Goal: Information Seeking & Learning: Learn about a topic

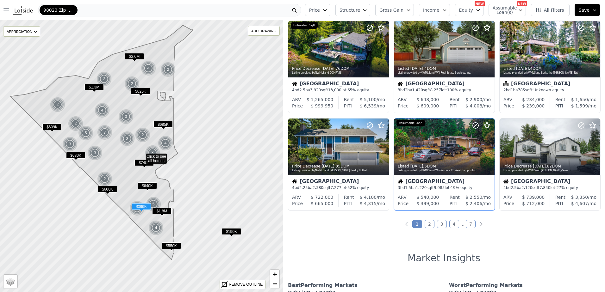
scroll to position [253, 0]
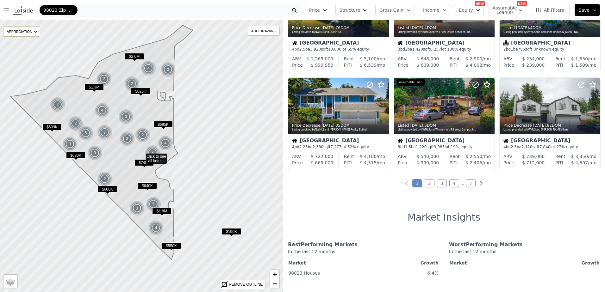
click at [430, 184] on link "2" at bounding box center [430, 183] width 10 height 8
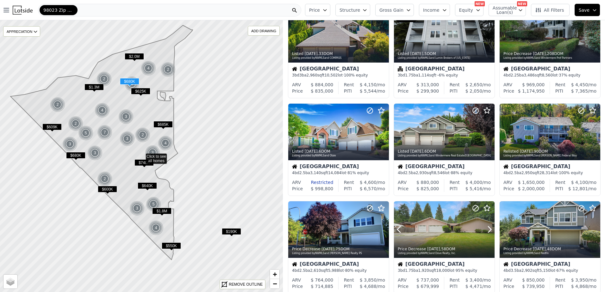
scroll to position [0, 0]
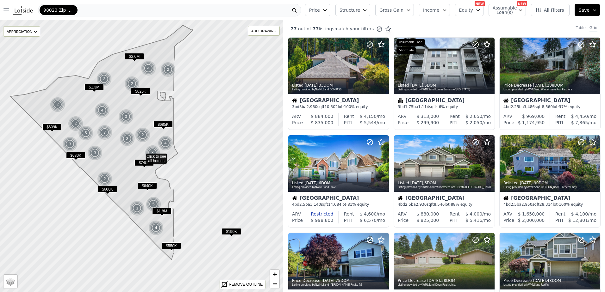
click at [414, 12] on button "Gross Gain" at bounding box center [394, 10] width 39 height 12
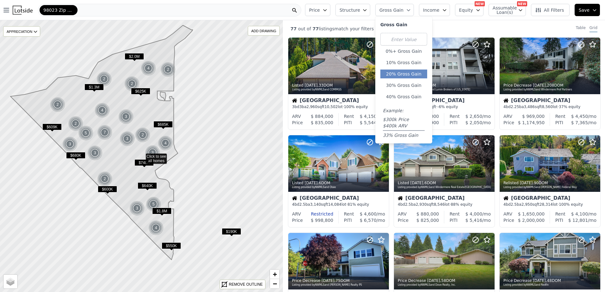
click at [414, 72] on button "20% Gross Gain" at bounding box center [403, 74] width 47 height 9
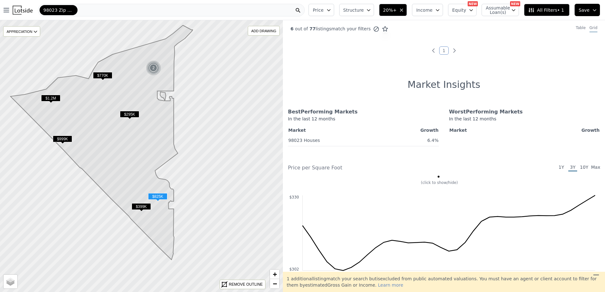
click at [144, 206] on span "$399K" at bounding box center [141, 207] width 19 height 7
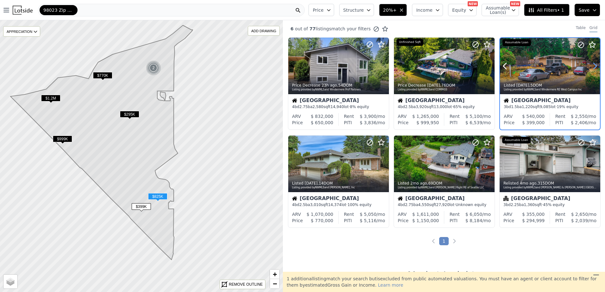
click at [594, 68] on icon at bounding box center [595, 66] width 3 height 6
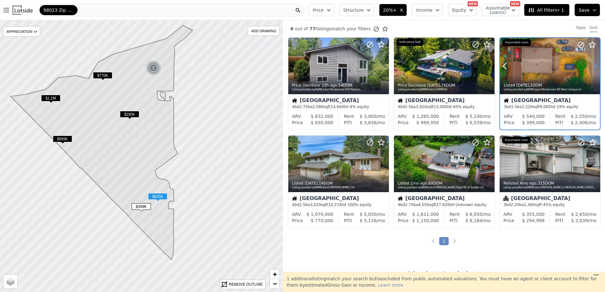
click at [594, 68] on icon at bounding box center [595, 66] width 3 height 6
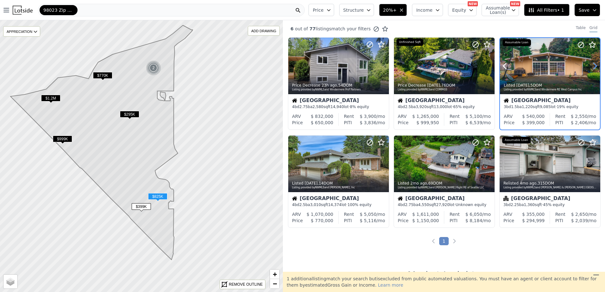
click at [590, 67] on icon at bounding box center [595, 66] width 10 height 10
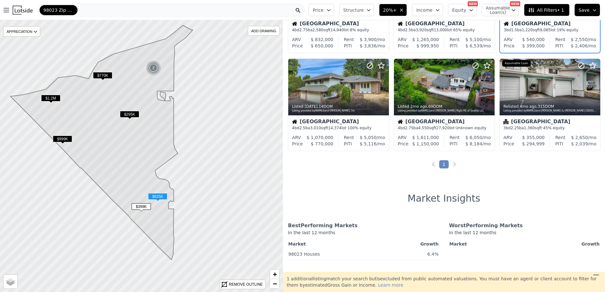
scroll to position [32, 0]
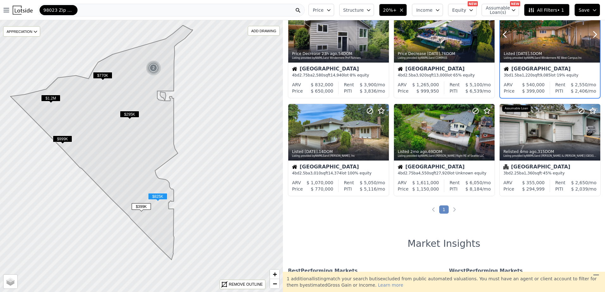
click at [553, 55] on div "Listed 5d ago , 5 DOM" at bounding box center [550, 53] width 93 height 5
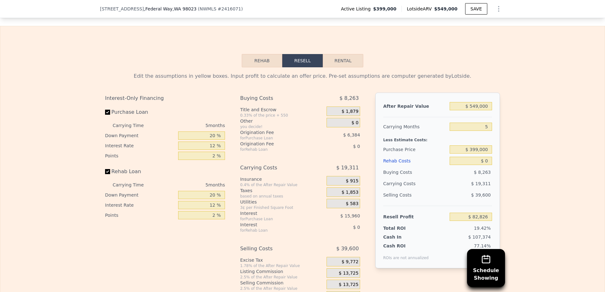
scroll to position [918, 0]
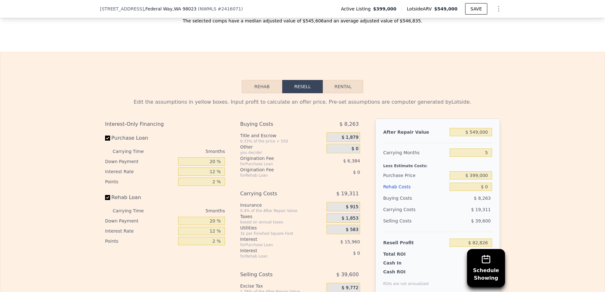
click at [261, 93] on button "Rehab" at bounding box center [262, 86] width 41 height 13
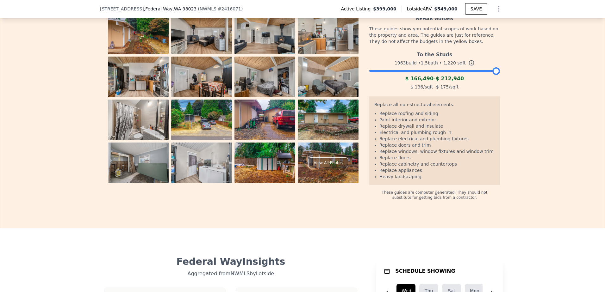
scroll to position [1076, 0]
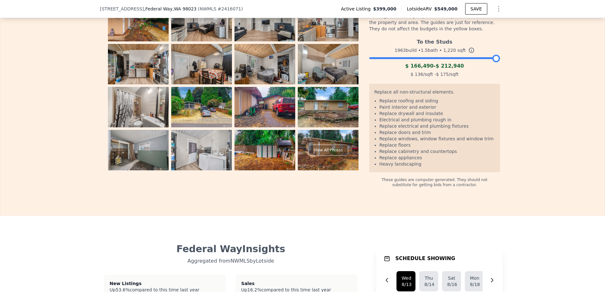
drag, startPoint x: 495, startPoint y: 69, endPoint x: 503, endPoint y: 82, distance: 15.5
click at [505, 82] on div "The budget you enter in the yellow box will be used in the resell calculator. T…" at bounding box center [302, 61] width 605 height 253
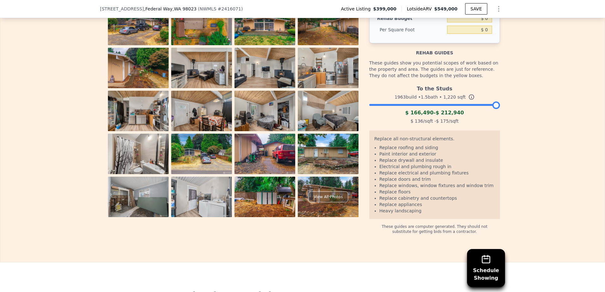
scroll to position [1045, 0]
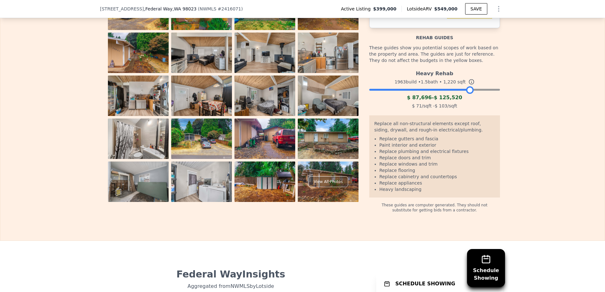
drag, startPoint x: 492, startPoint y: 99, endPoint x: 466, endPoint y: 101, distance: 25.7
click at [466, 94] on div at bounding box center [470, 90] width 8 height 8
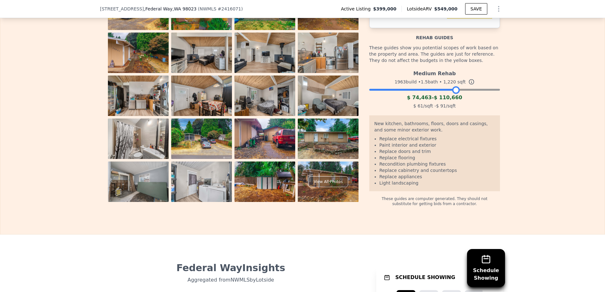
drag, startPoint x: 465, startPoint y: 101, endPoint x: 451, endPoint y: 101, distance: 13.6
click at [452, 94] on div at bounding box center [456, 90] width 8 height 8
drag, startPoint x: 454, startPoint y: 99, endPoint x: 447, endPoint y: 99, distance: 7.6
click at [447, 94] on div at bounding box center [450, 90] width 8 height 8
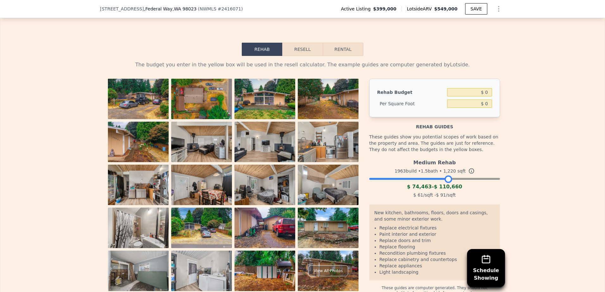
scroll to position [981, 0]
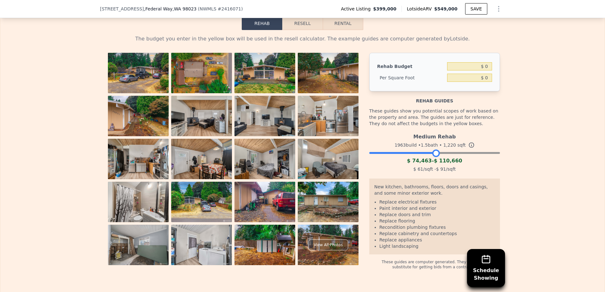
drag, startPoint x: 447, startPoint y: 164, endPoint x: 434, endPoint y: 165, distance: 13.0
click at [434, 157] on div at bounding box center [436, 154] width 8 height 8
drag, startPoint x: 436, startPoint y: 163, endPoint x: 443, endPoint y: 164, distance: 7.0
click at [443, 157] on div at bounding box center [446, 154] width 8 height 8
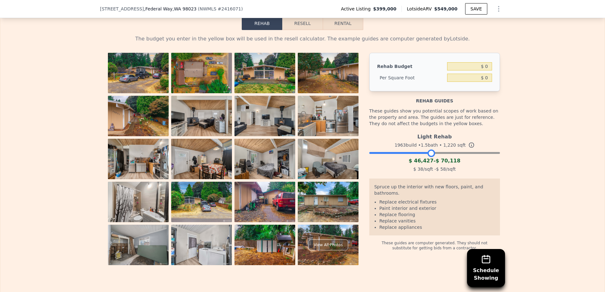
drag, startPoint x: 443, startPoint y: 164, endPoint x: 431, endPoint y: 164, distance: 12.7
click at [431, 157] on div at bounding box center [432, 154] width 8 height 8
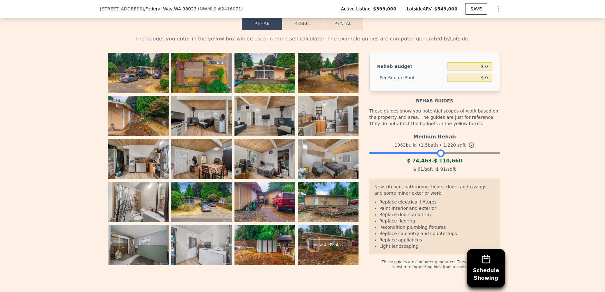
drag, startPoint x: 430, startPoint y: 164, endPoint x: 438, endPoint y: 166, distance: 8.8
click at [438, 157] on div at bounding box center [441, 154] width 8 height 8
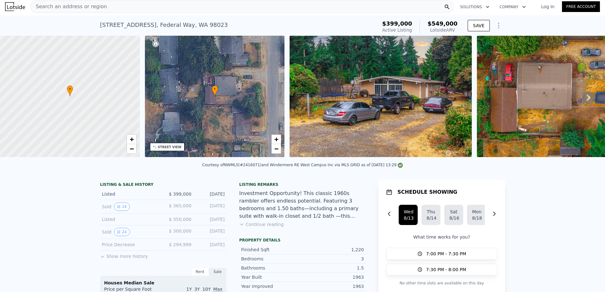
scroll to position [0, 0]
